Goal: Check status

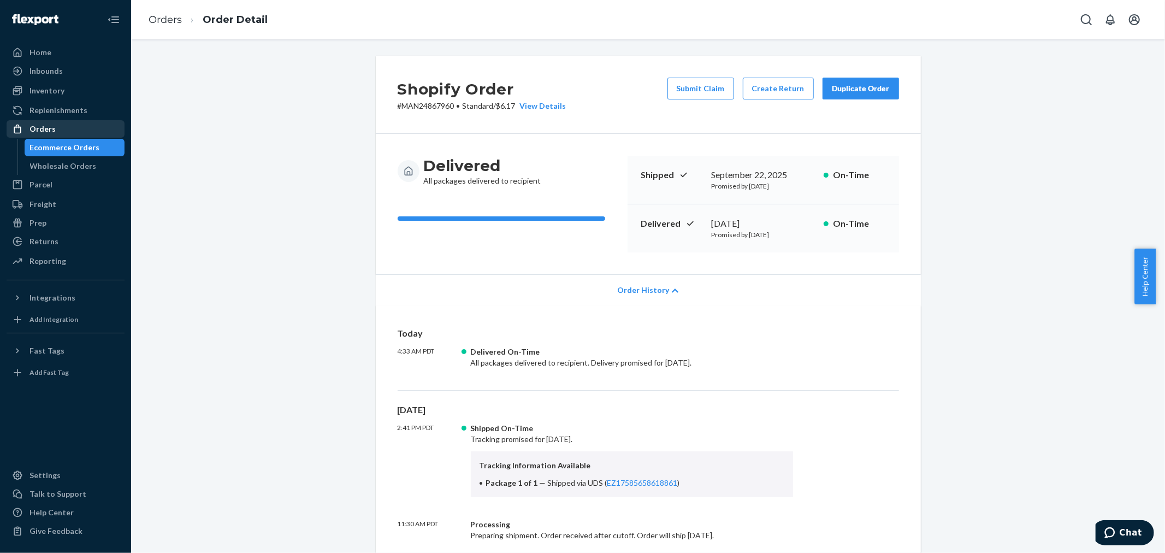
scroll to position [156, 0]
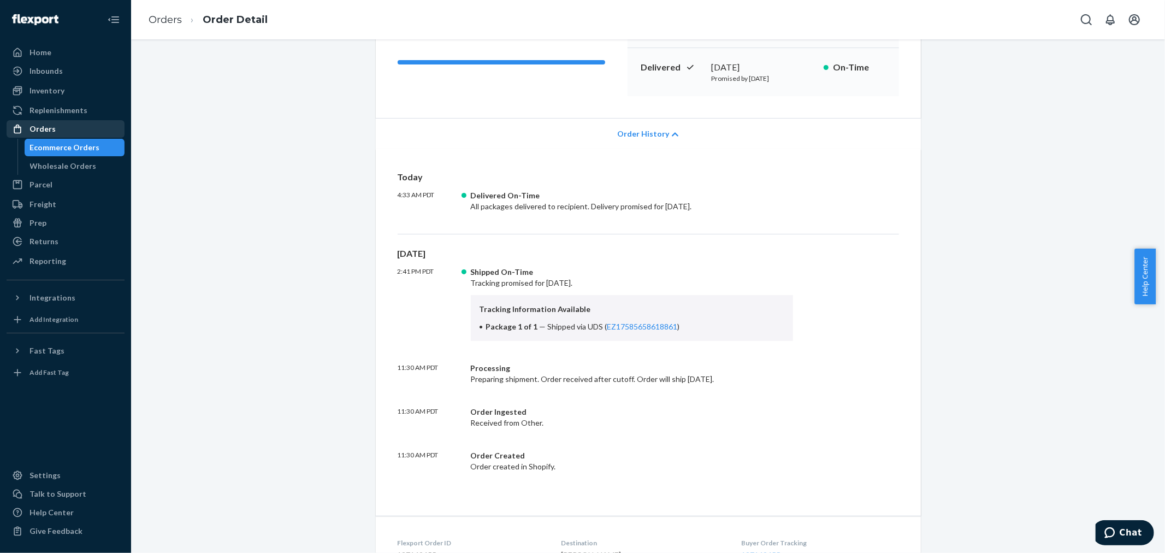
click at [80, 123] on div "Orders" at bounding box center [66, 128] width 116 height 15
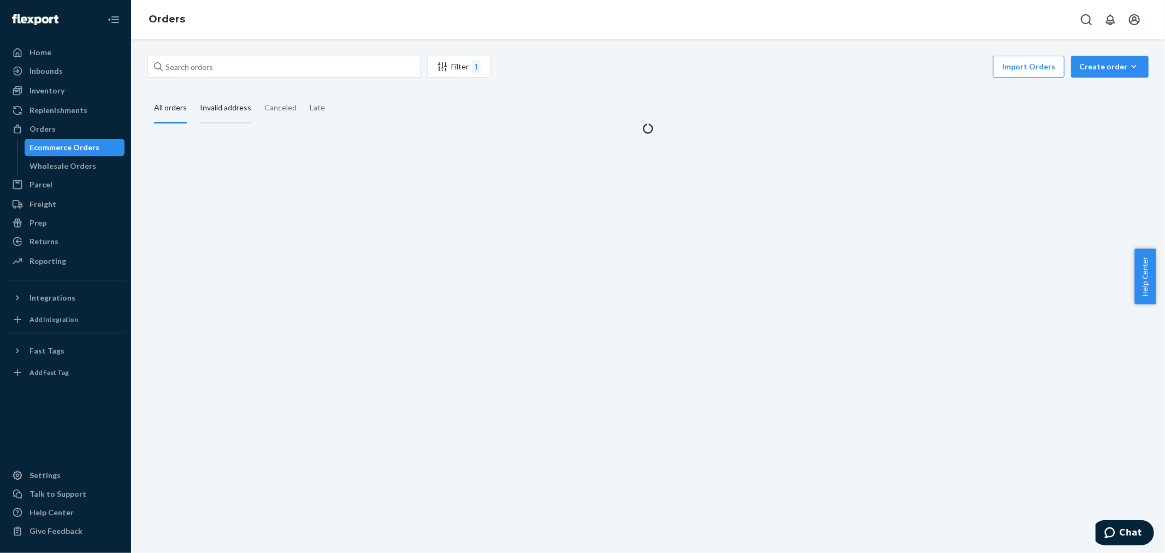
click at [224, 111] on div "Invalid address" at bounding box center [225, 108] width 51 height 30
click at [193, 93] on input "Invalid address" at bounding box center [193, 93] width 0 height 0
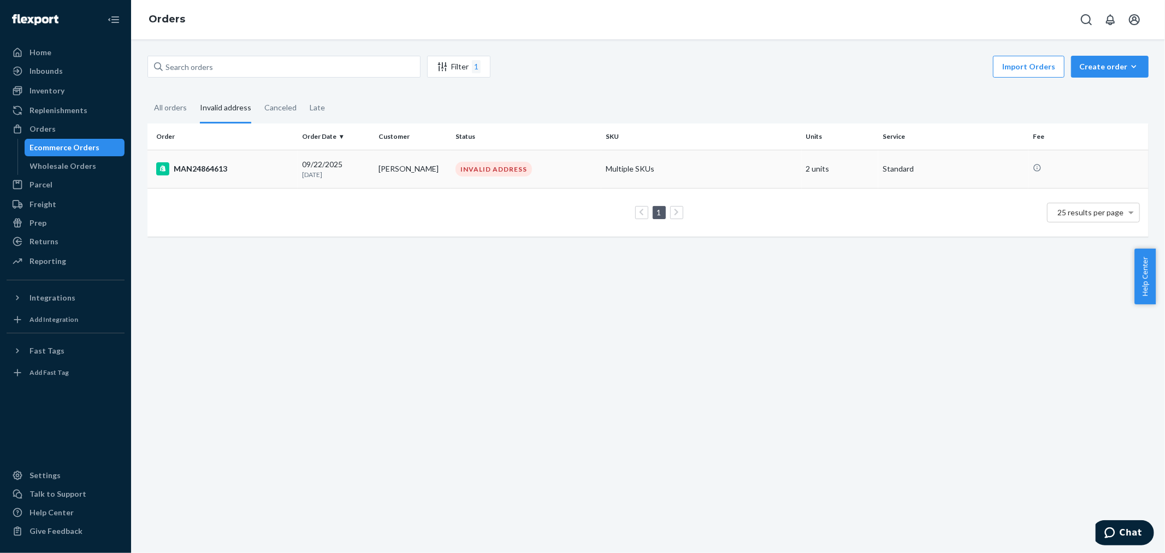
click at [223, 173] on div "MAN24864613" at bounding box center [224, 168] width 137 height 13
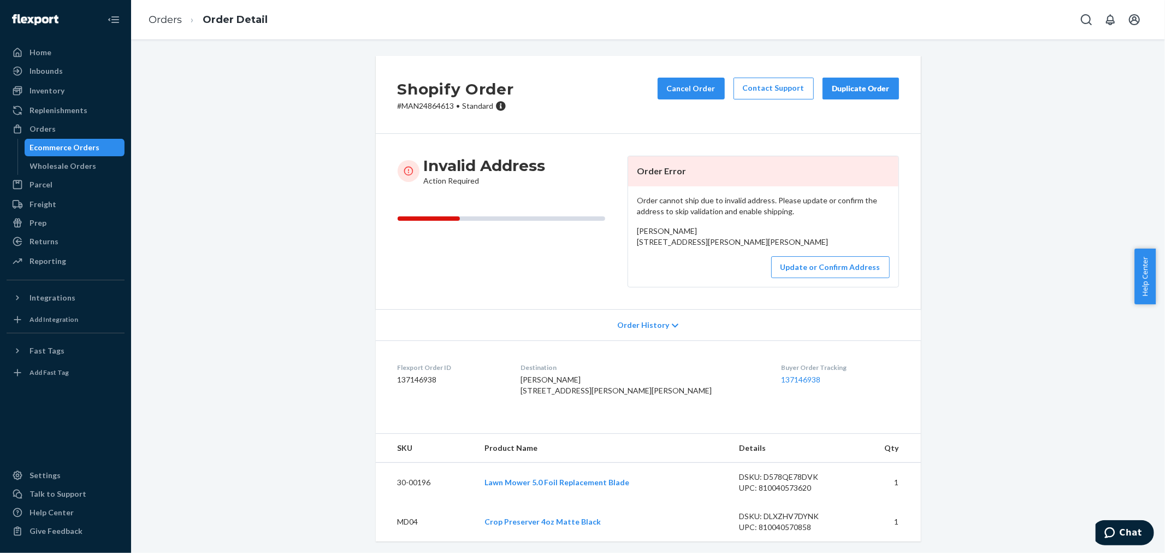
drag, startPoint x: 630, startPoint y: 242, endPoint x: 758, endPoint y: 253, distance: 127.7
click at [758, 253] on div "Order cannot ship due to invalid address. Please update or confirm the address …" at bounding box center [763, 236] width 270 height 100
click at [411, 104] on p "# MAN24864613 • Standard" at bounding box center [456, 105] width 116 height 11
copy p "MAN24864613"
